Goal: Task Accomplishment & Management: Use online tool/utility

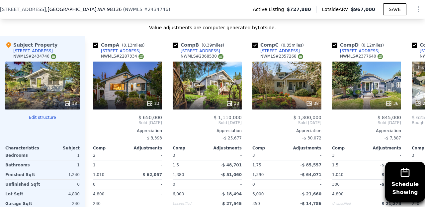
scroll to position [792, 0]
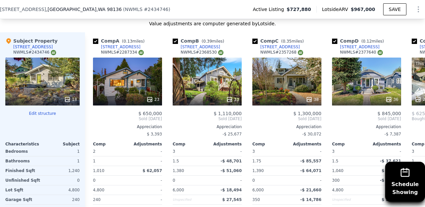
click at [46, 113] on button "Edit structure" at bounding box center [42, 113] width 74 height 5
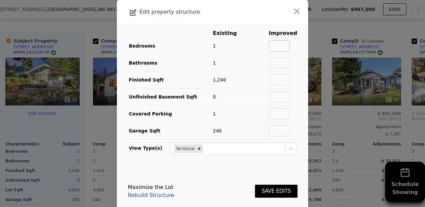
click at [290, 45] on input "text" at bounding box center [279, 45] width 21 height 11
type input "3"
click at [285, 61] on input "text" at bounding box center [279, 62] width 21 height 11
type input "2"
click at [289, 77] on input "text" at bounding box center [279, 79] width 21 height 11
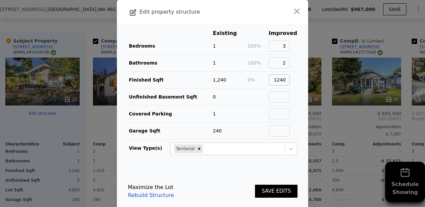
type input "1240"
click at [290, 97] on input "text" at bounding box center [279, 96] width 21 height 11
click at [286, 131] on input "text" at bounding box center [279, 130] width 21 height 11
type input "0"
click at [274, 191] on button "SAVE EDITS" at bounding box center [276, 190] width 43 height 13
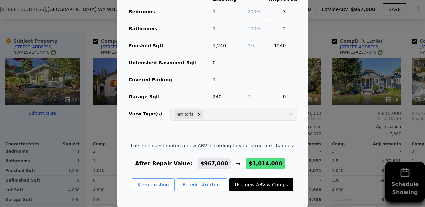
scroll to position [36, 0]
click at [242, 187] on button "Use new ARV & Comps" at bounding box center [261, 184] width 64 height 13
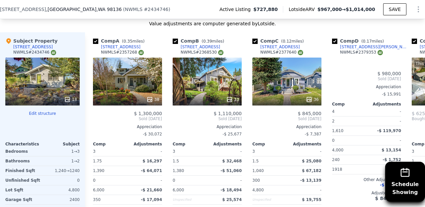
checkbox input "true"
type input "$ 1,014,000"
type input "$ 154,388"
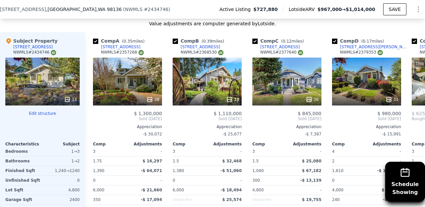
click at [43, 111] on button "Edit structure" at bounding box center [42, 113] width 74 height 5
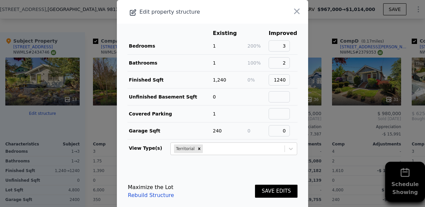
scroll to position [0, 0]
click at [298, 15] on icon "button" at bounding box center [296, 11] width 9 height 9
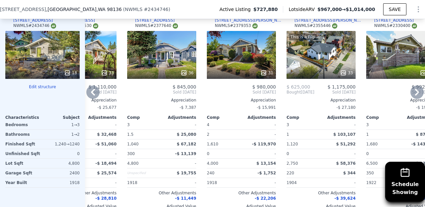
scroll to position [820, 0]
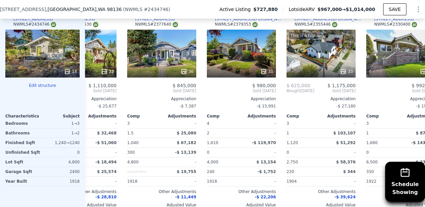
click at [50, 83] on button "Edit structure" at bounding box center [42, 85] width 74 height 5
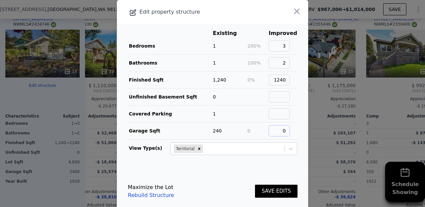
click at [290, 129] on input "0" at bounding box center [279, 130] width 21 height 11
click at [296, 130] on td "0" at bounding box center [282, 130] width 29 height 17
click at [290, 132] on input "0" at bounding box center [279, 130] width 21 height 11
type input "0"
click at [278, 192] on button "SAVE EDITS" at bounding box center [276, 190] width 43 height 13
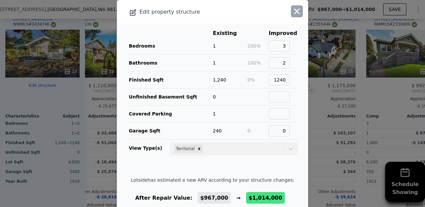
click at [295, 10] on icon "button" at bounding box center [296, 11] width 9 height 9
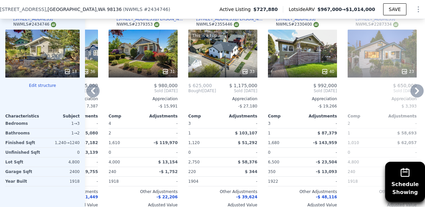
scroll to position [799, 0]
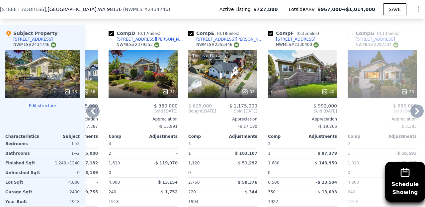
drag, startPoint x: 238, startPoint y: 37, endPoint x: 234, endPoint y: 39, distance: 4.0
click at [234, 39] on div "Comp E ( 0.18 miles) [STREET_ADDRESS][PERSON_NAME] # 2355446" at bounding box center [222, 40] width 69 height 20
copy div "[STREET_ADDRESS][PERSON_NAME]"
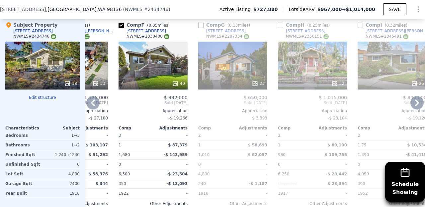
scroll to position [813, 0]
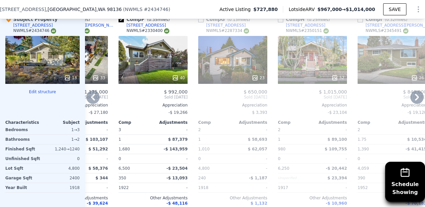
click at [228, 61] on div "23" at bounding box center [232, 60] width 69 height 48
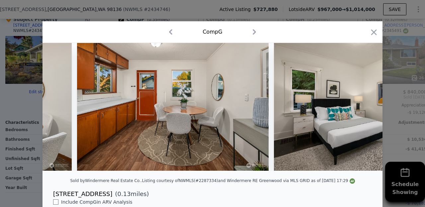
scroll to position [0, 1703]
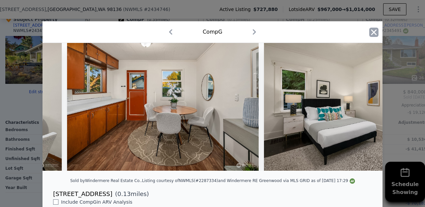
click at [374, 35] on icon "button" at bounding box center [373, 32] width 9 height 9
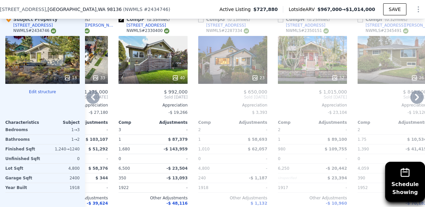
click at [306, 61] on div "32" at bounding box center [312, 60] width 69 height 48
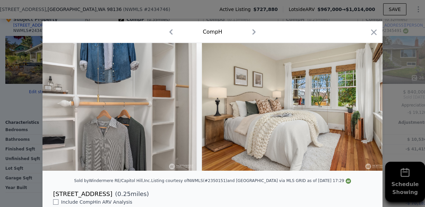
scroll to position [0, 2890]
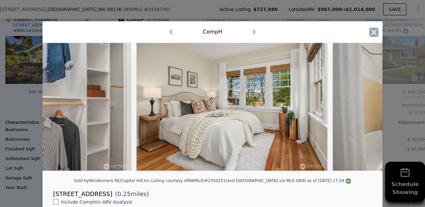
click at [376, 31] on icon "button" at bounding box center [373, 32] width 9 height 9
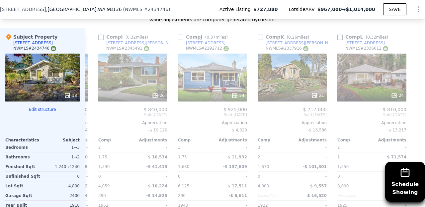
scroll to position [0, 632]
click at [360, 78] on div "24" at bounding box center [371, 77] width 69 height 48
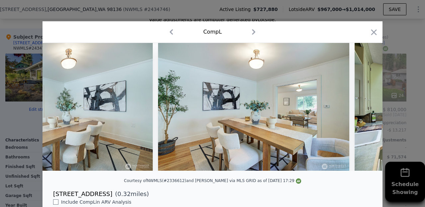
scroll to position [0, 1861]
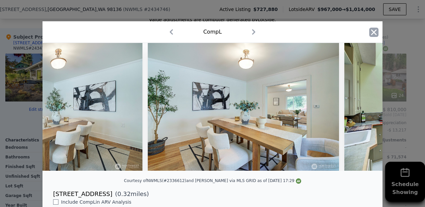
click at [373, 30] on icon "button" at bounding box center [373, 32] width 9 height 9
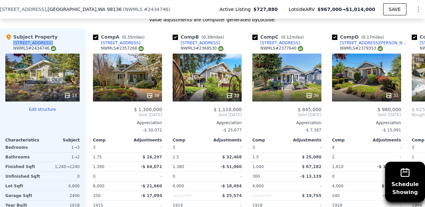
drag, startPoint x: 54, startPoint y: 43, endPoint x: 14, endPoint y: 43, distance: 39.9
click at [14, 43] on div "Subject Property [STREET_ADDRESS] # 2434746" at bounding box center [42, 44] width 74 height 20
copy div "[STREET_ADDRESS]"
